Goal: Information Seeking & Learning: Learn about a topic

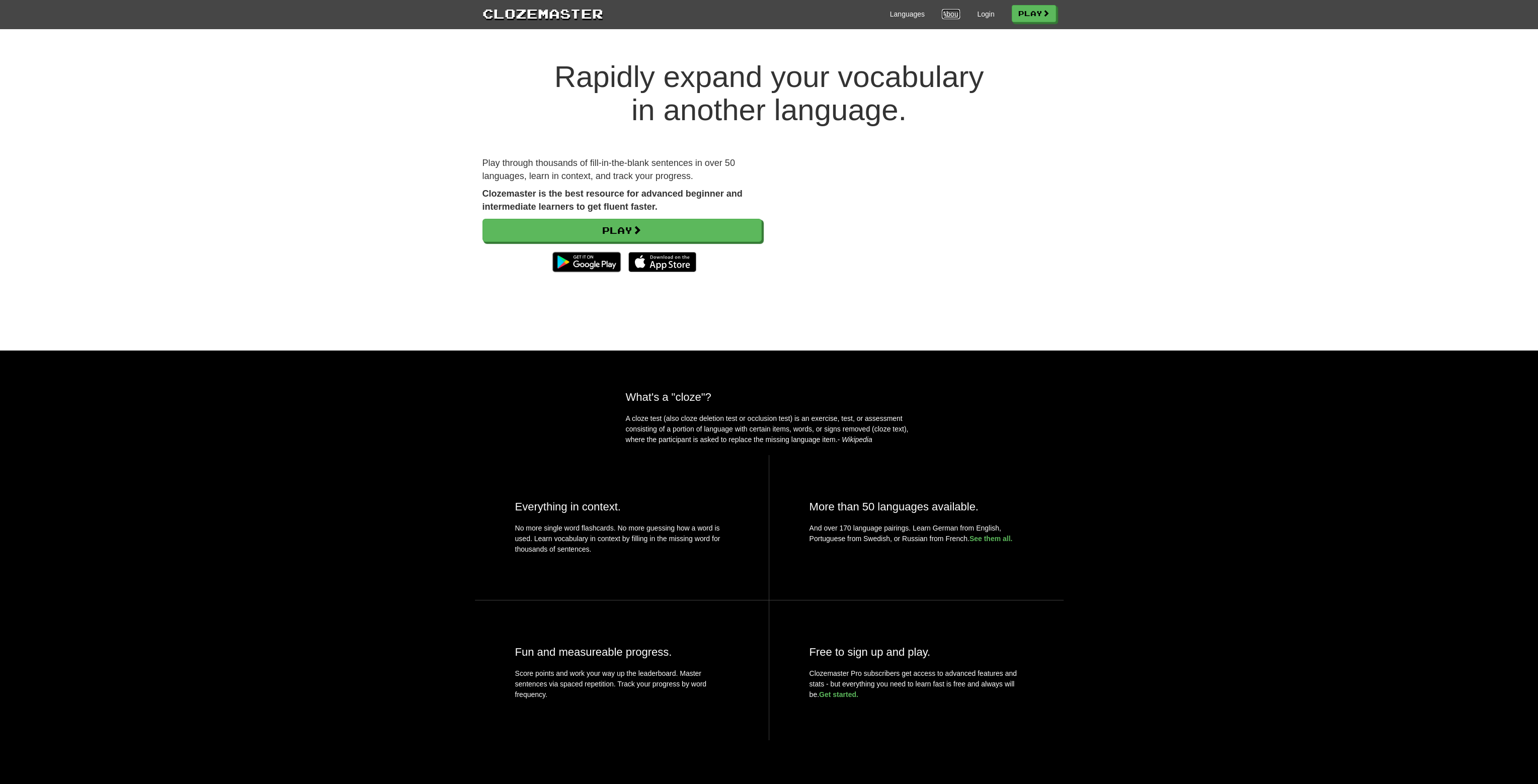
click at [942, 16] on link "About" at bounding box center [951, 14] width 18 height 10
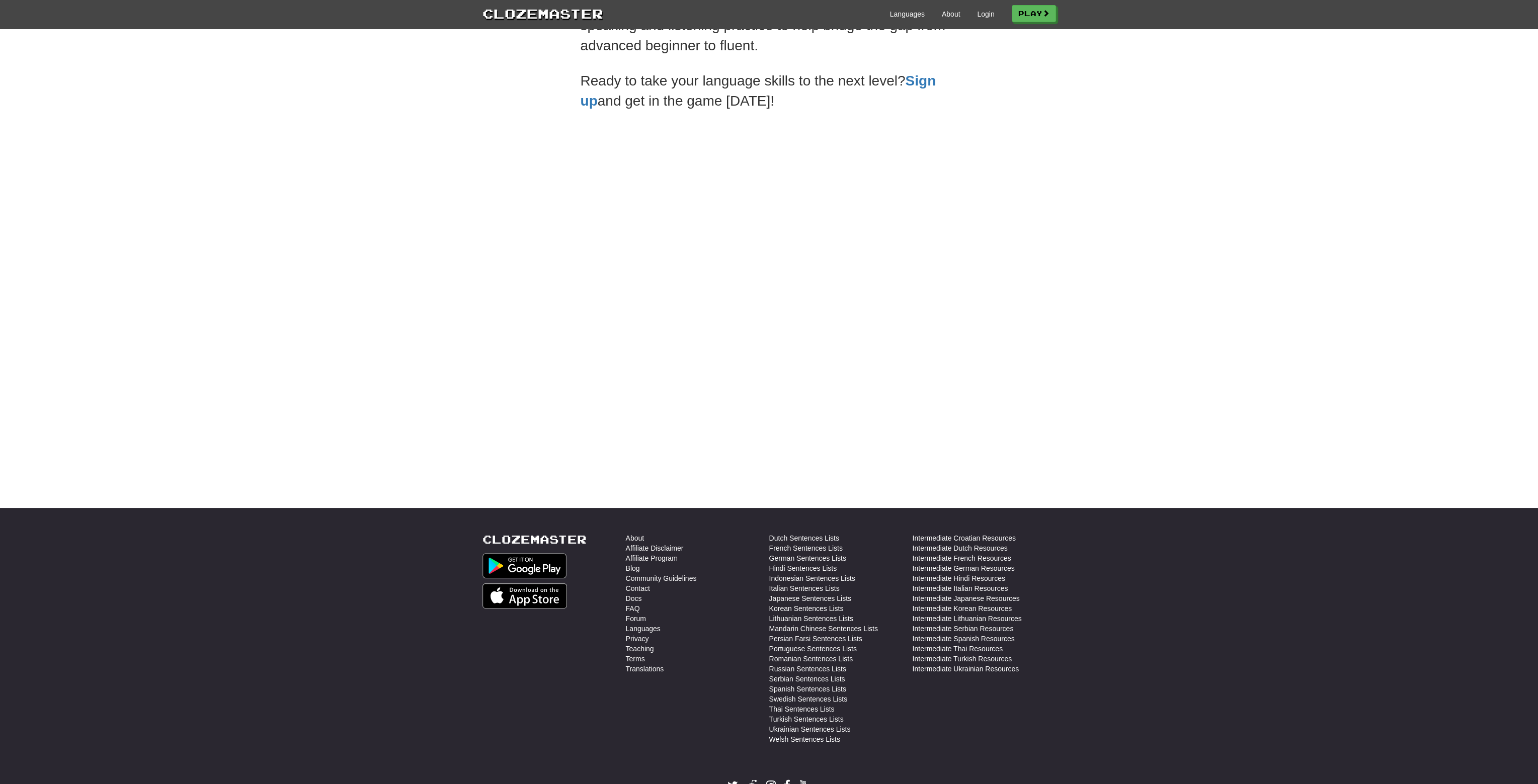
scroll to position [357, 0]
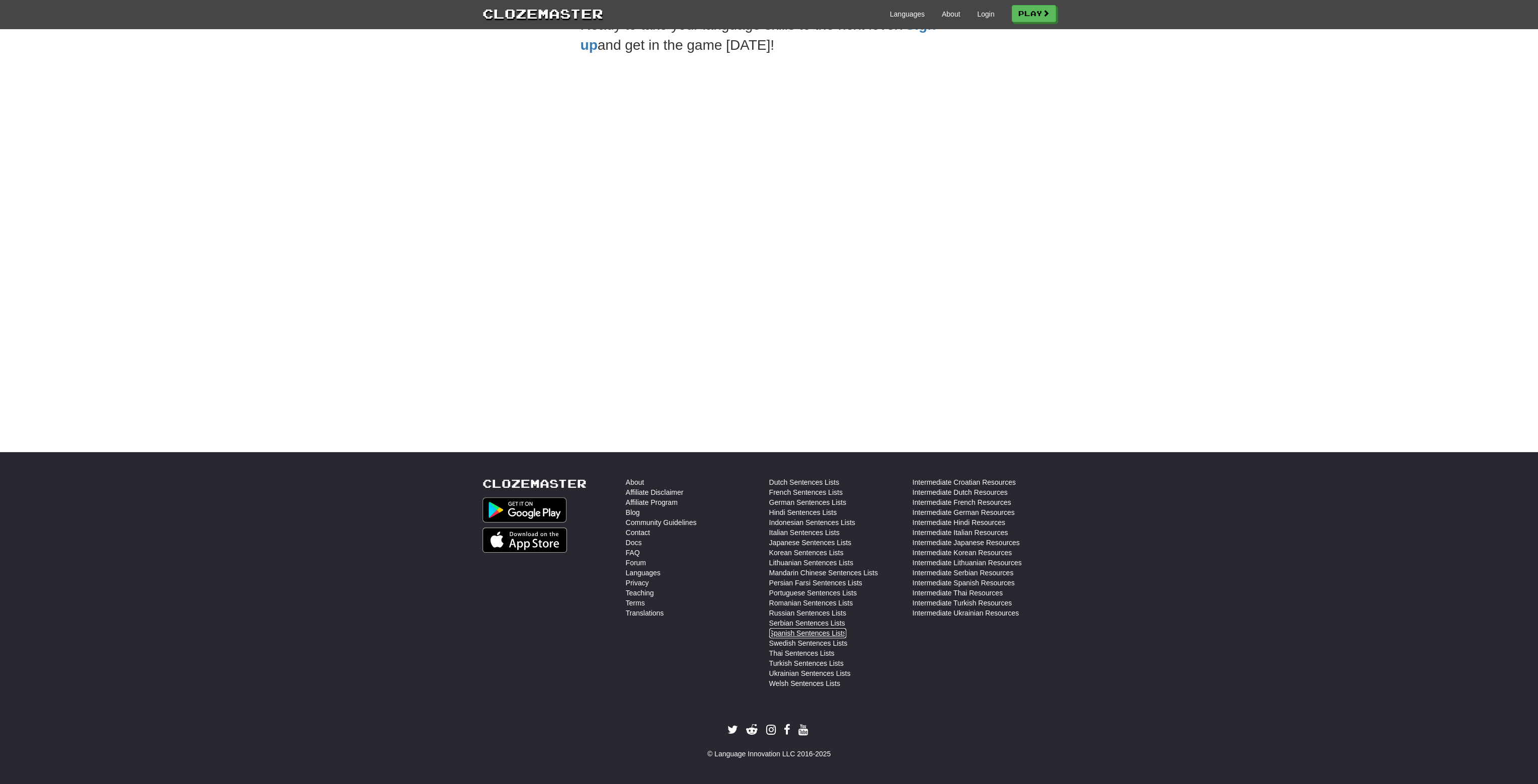
click at [789, 635] on link "Spanish Sentences Lists" at bounding box center [808, 633] width 77 height 10
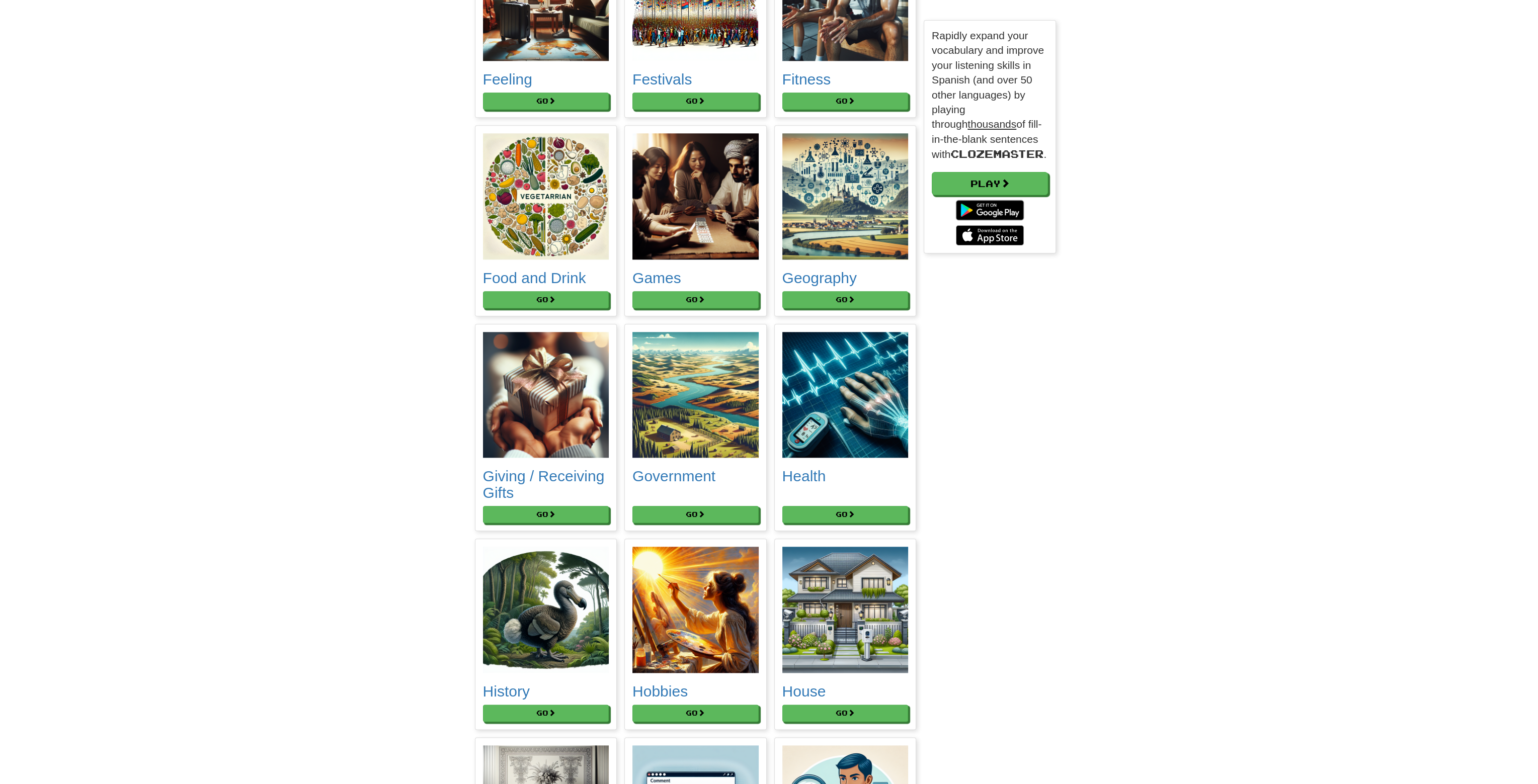
scroll to position [2212, 0]
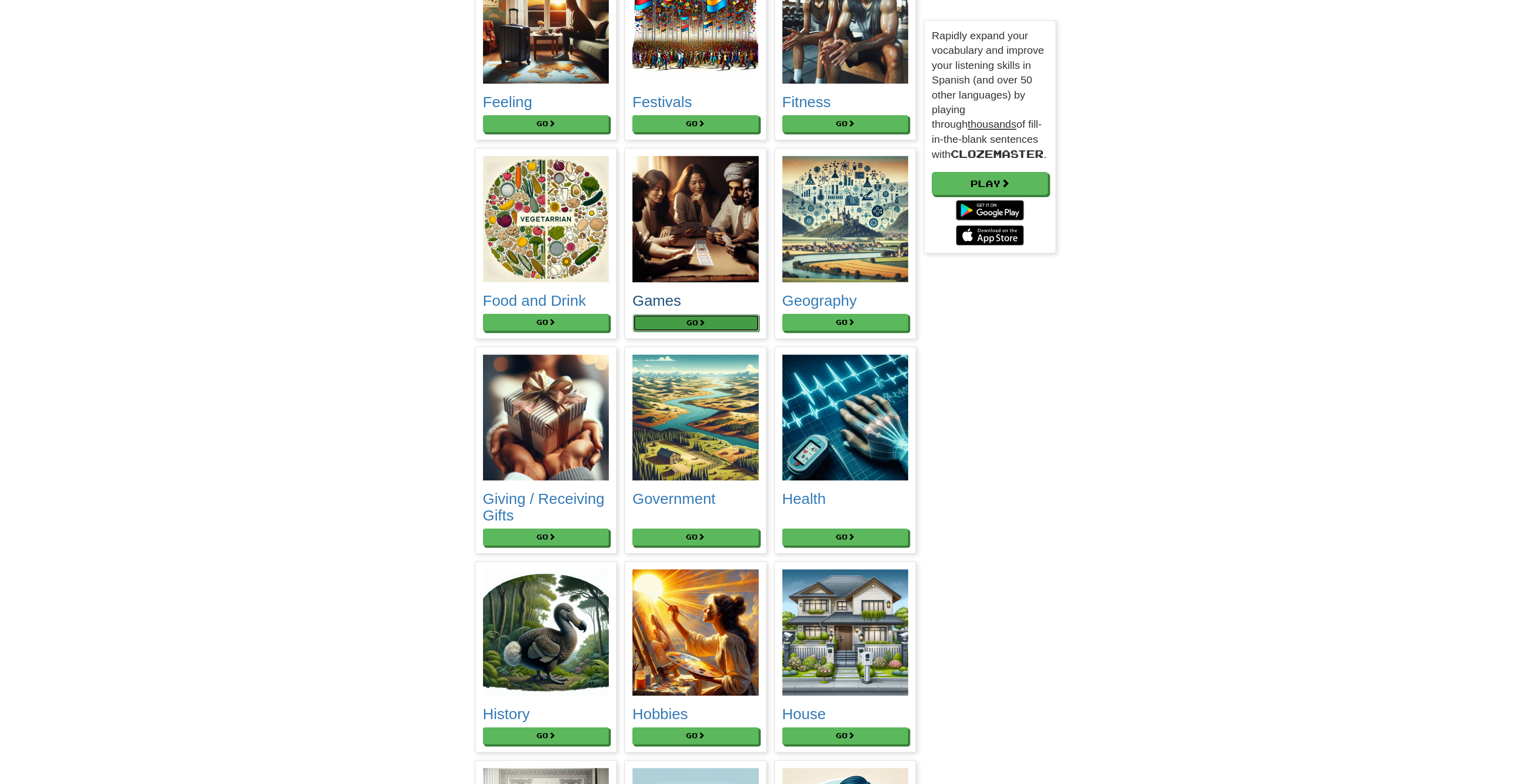
click at [665, 317] on button "Go" at bounding box center [696, 323] width 127 height 17
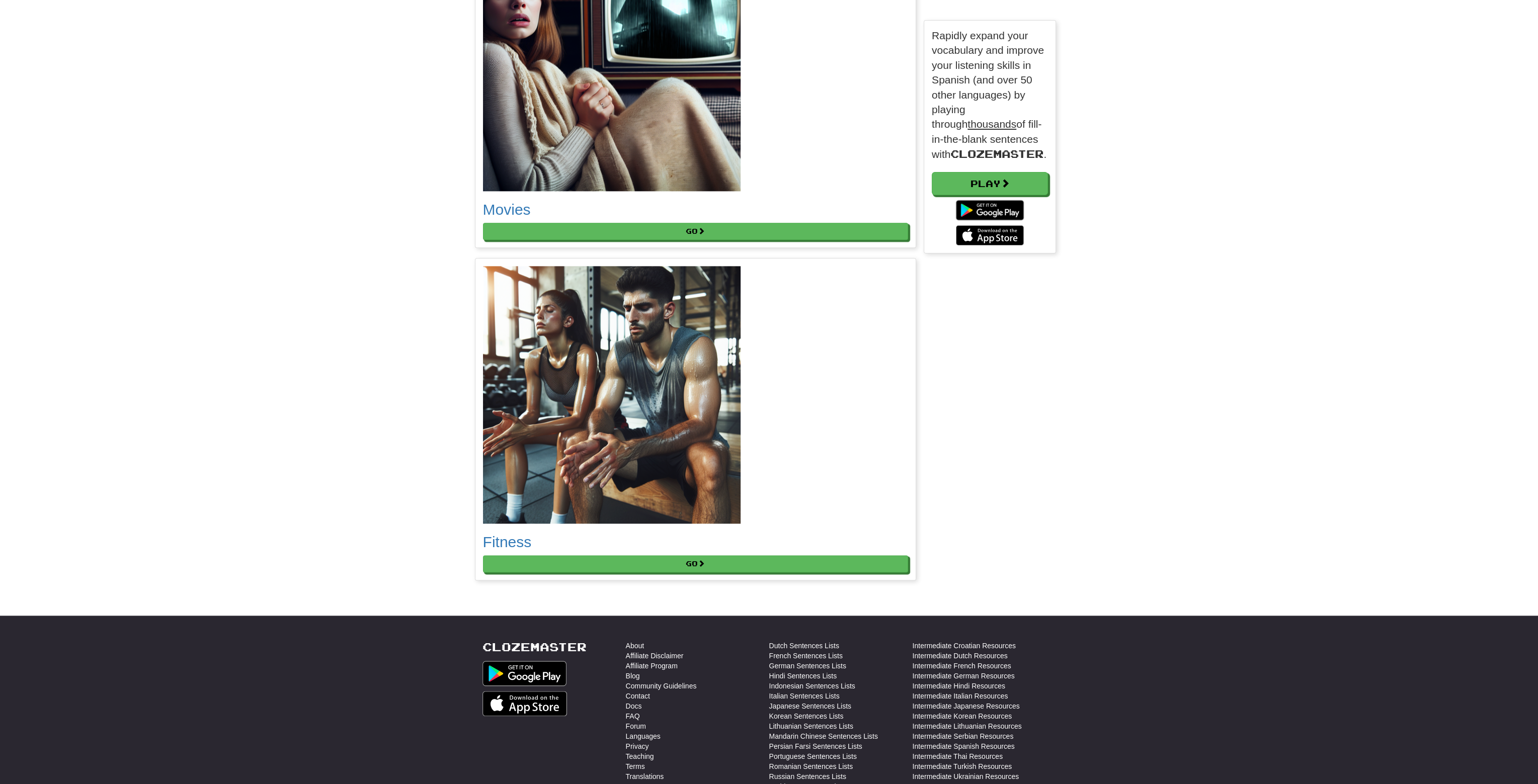
scroll to position [2548, 0]
